Goal: Find specific page/section: Find specific page/section

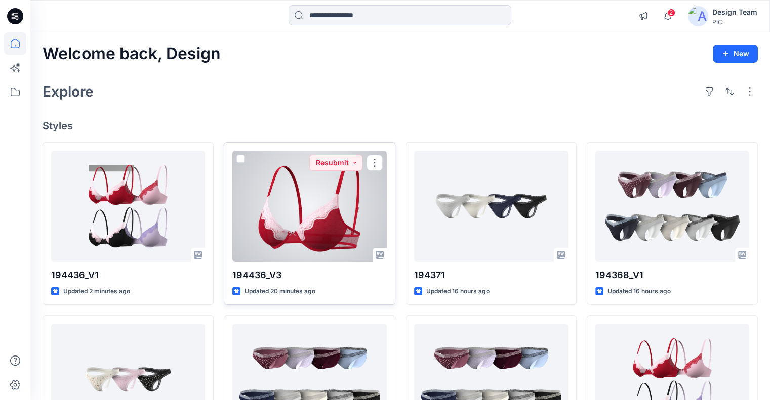
click at [357, 208] on div at bounding box center [309, 206] width 154 height 111
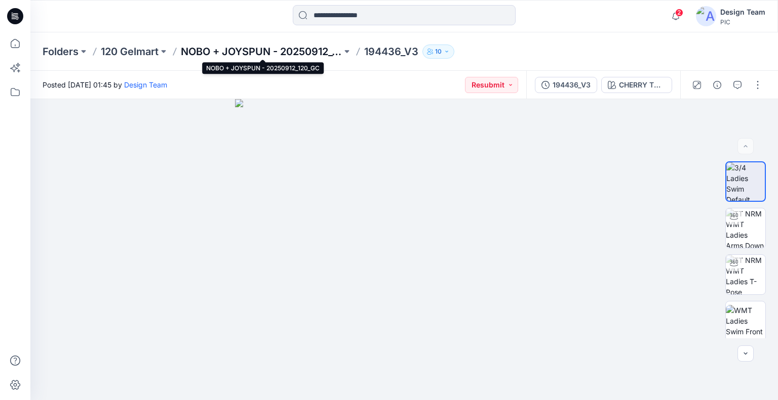
click at [217, 55] on p "NOBO + JOYSPUN - 20250912_120_GC" at bounding box center [261, 52] width 161 height 14
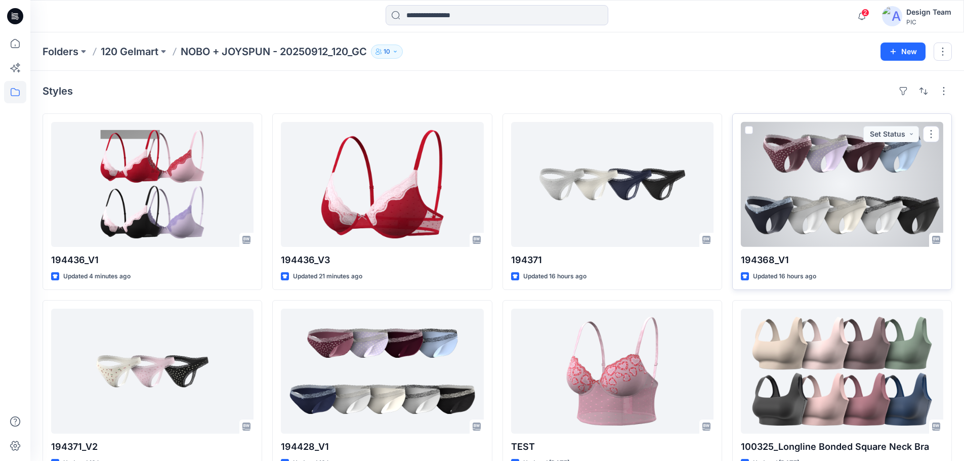
click at [777, 224] on div at bounding box center [842, 184] width 202 height 125
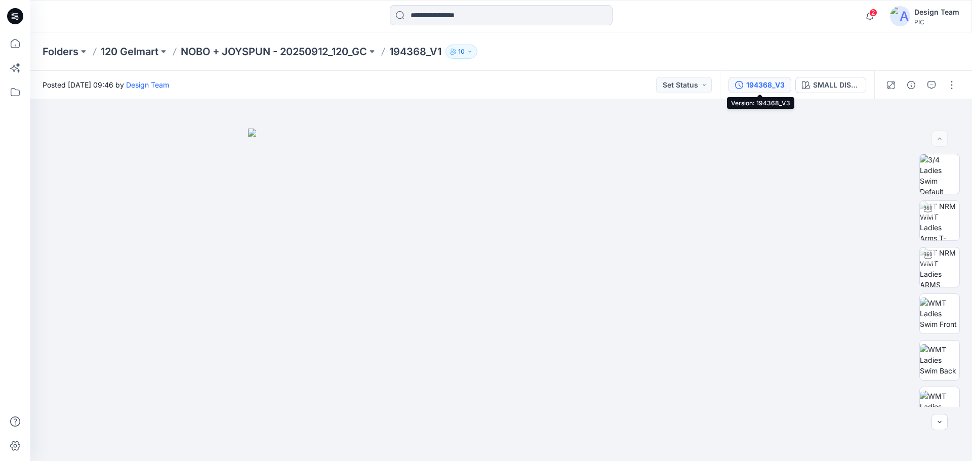
click at [743, 88] on icon "button" at bounding box center [739, 85] width 8 height 8
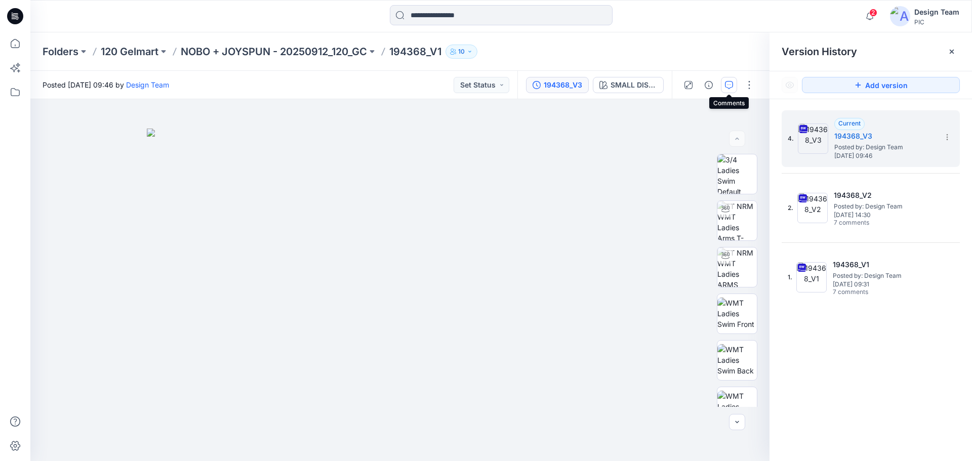
click at [733, 89] on button "button" at bounding box center [729, 85] width 16 height 16
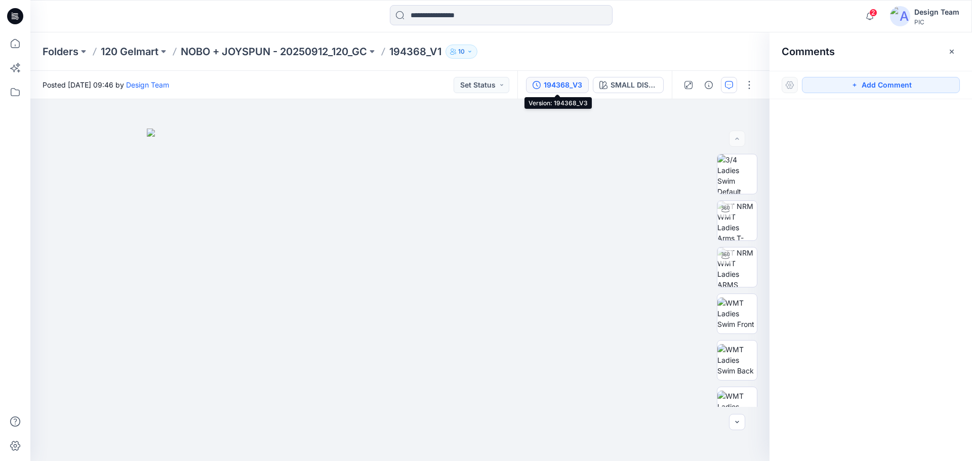
click at [557, 87] on div "194368_V3" at bounding box center [563, 84] width 38 height 11
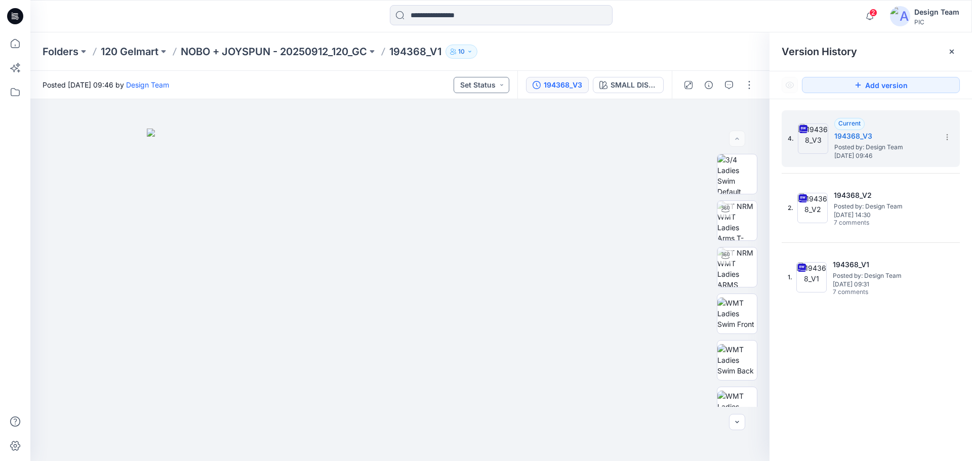
click at [490, 85] on button "Set Status" at bounding box center [482, 85] width 56 height 16
click at [583, 161] on img at bounding box center [400, 295] width 506 height 333
